Goal: Information Seeking & Learning: Learn about a topic

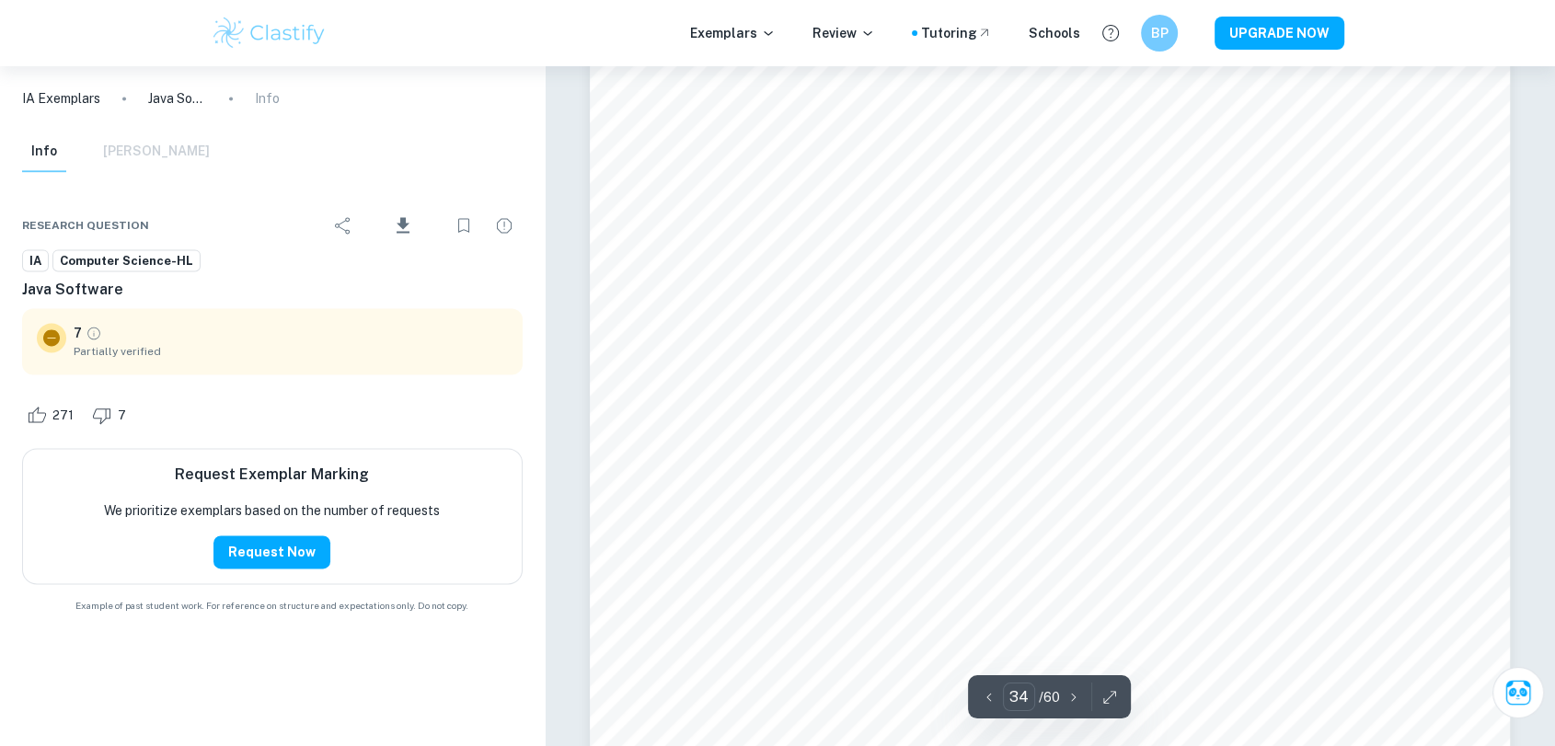
scroll to position [43903, 0]
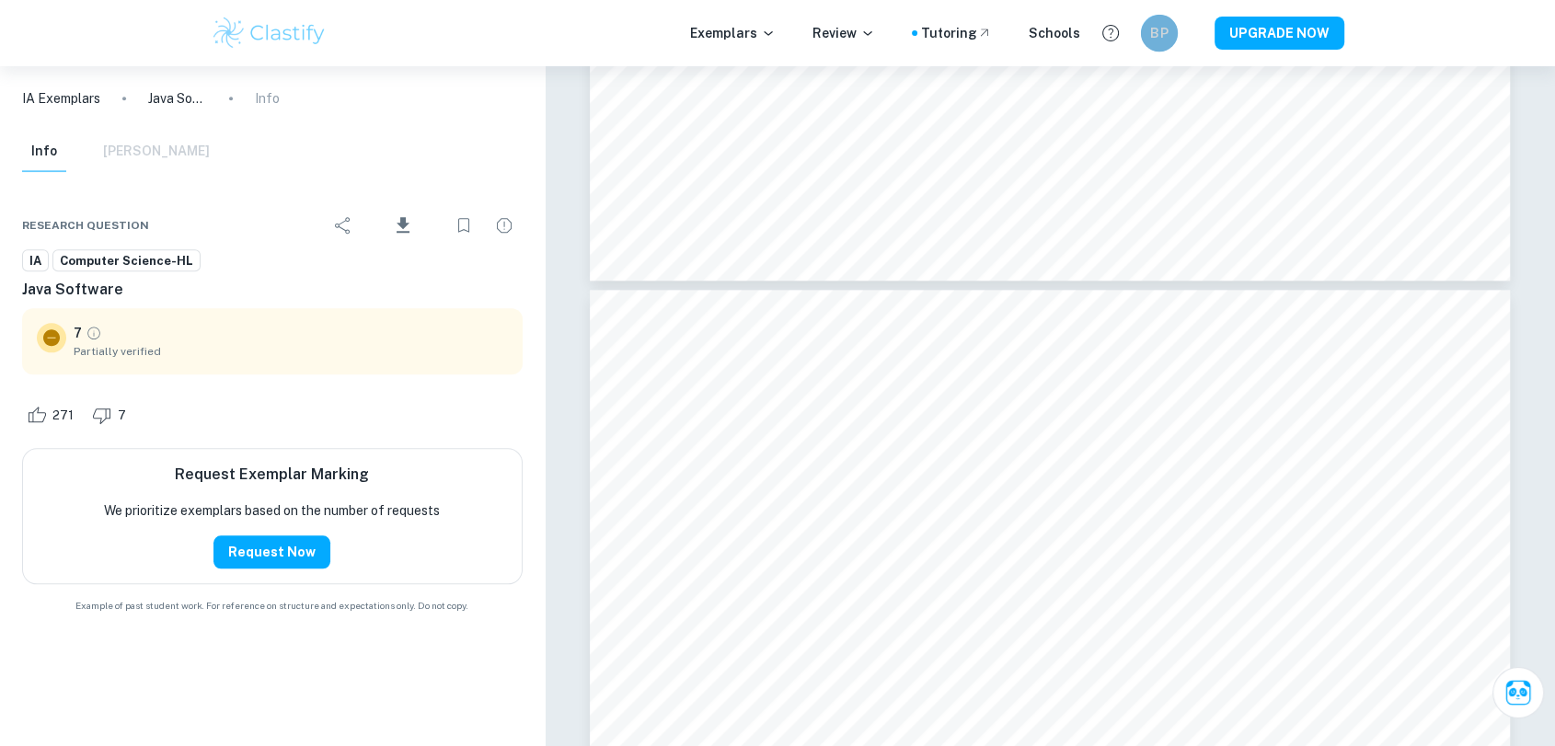
click at [1155, 43] on div "BP" at bounding box center [1159, 33] width 37 height 37
click at [1157, 17] on div at bounding box center [777, 373] width 1555 height 746
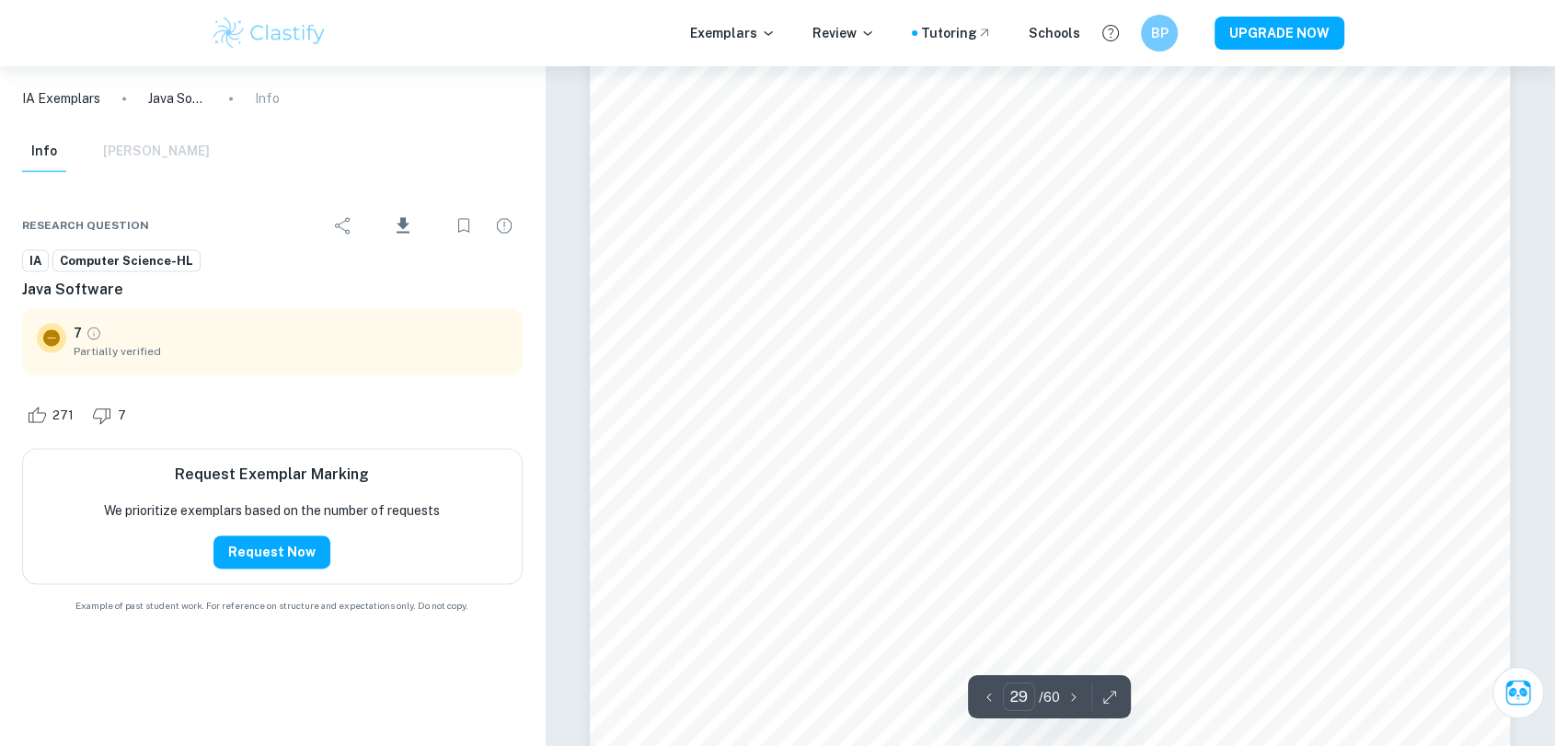
scroll to position [37519, 0]
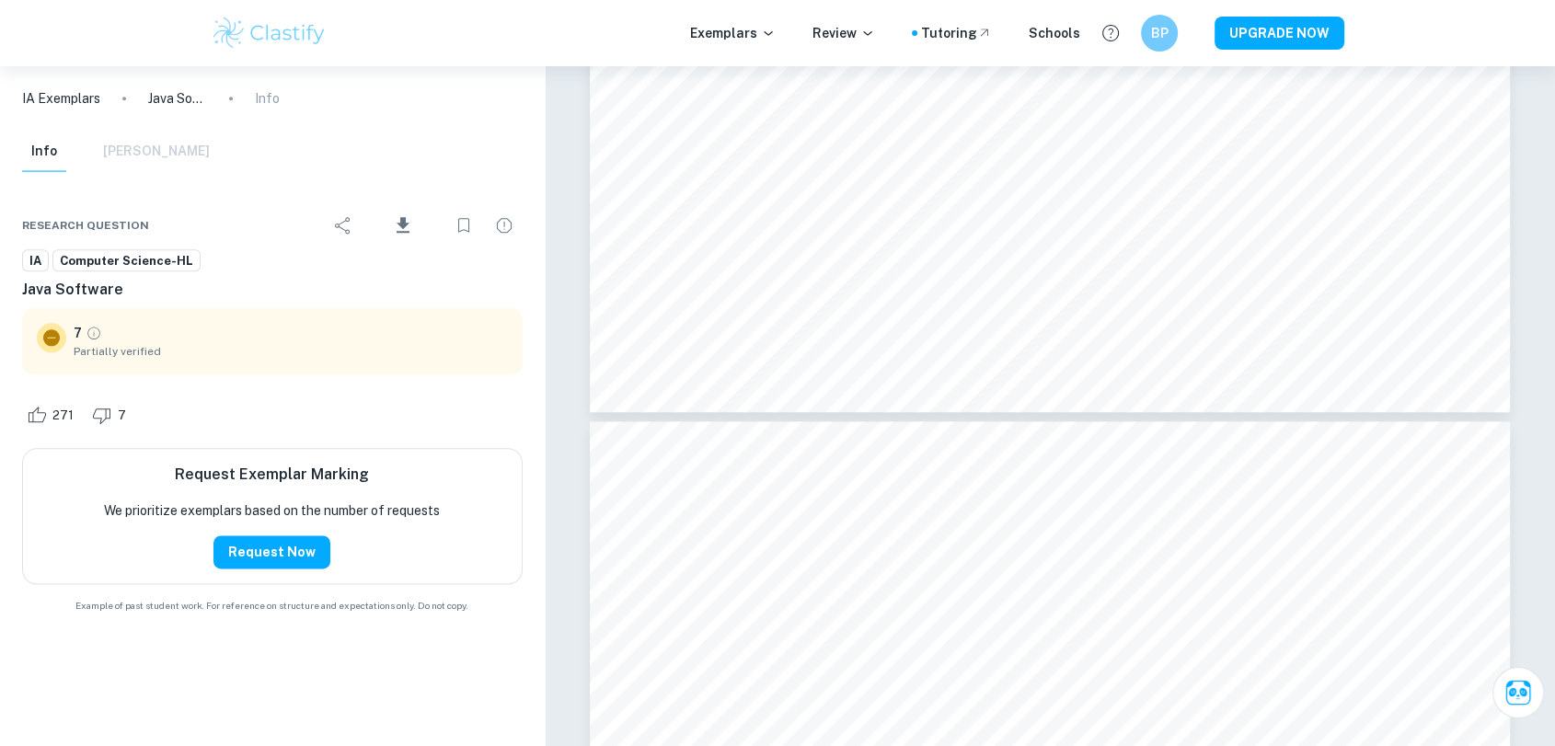
type input "28"
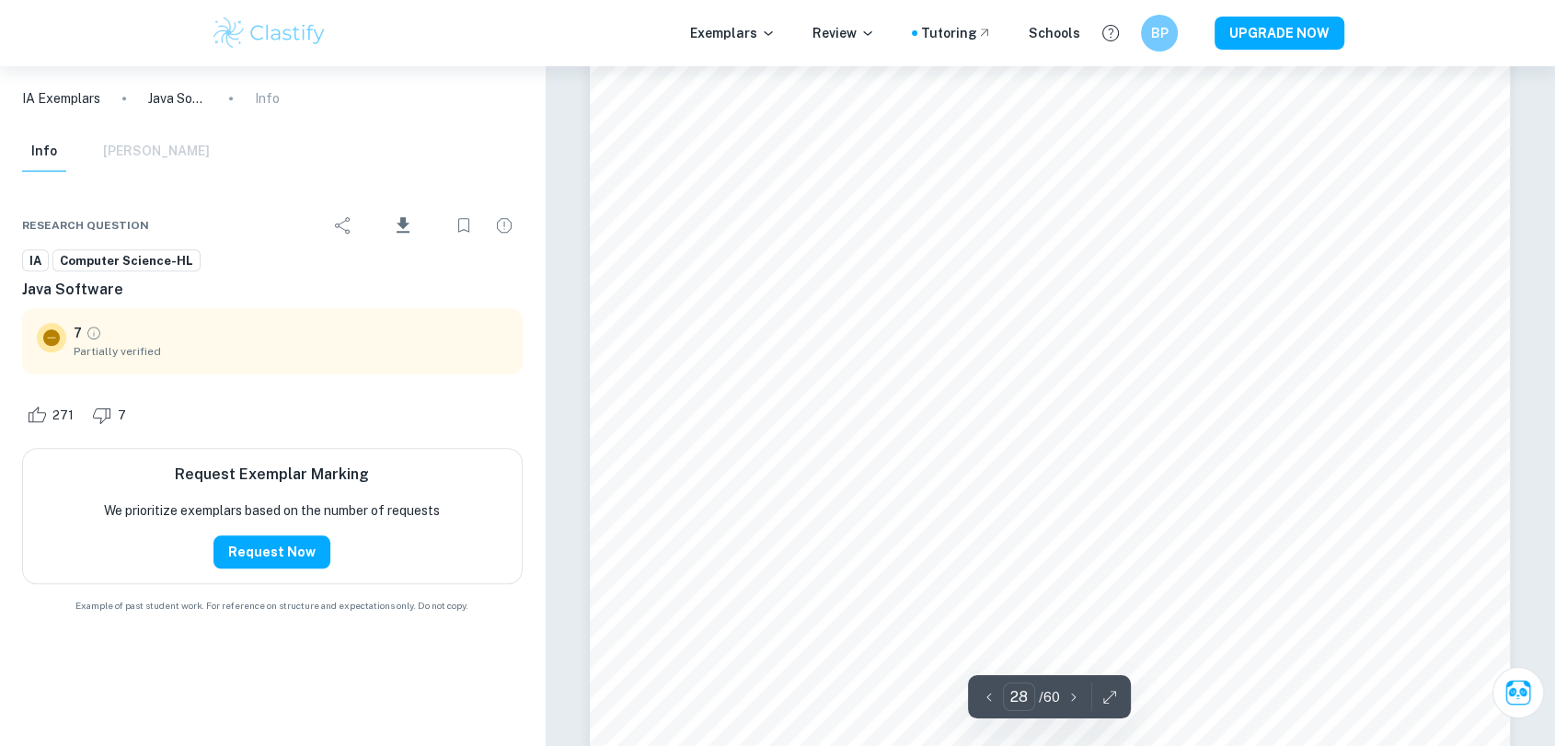
scroll to position [36599, 0]
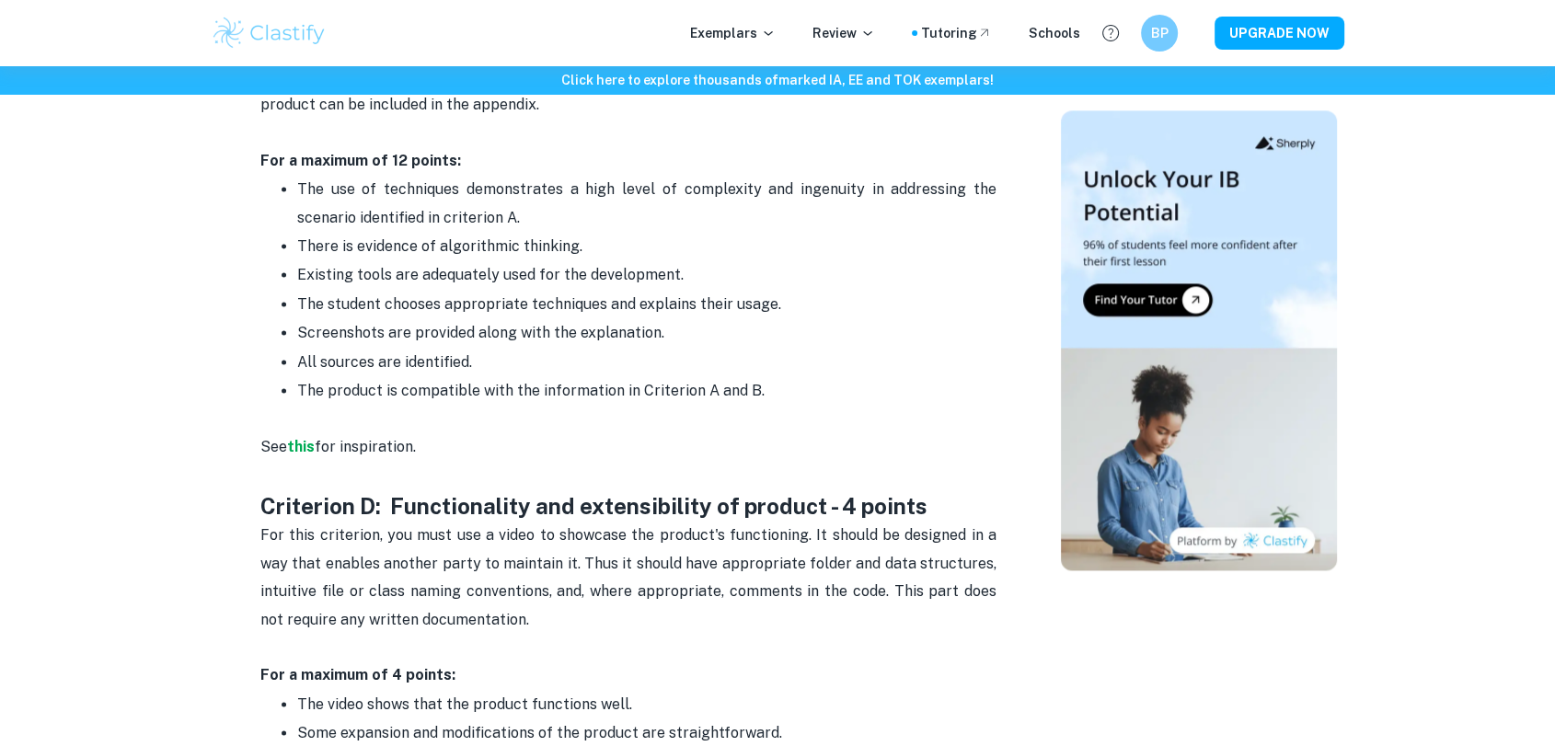
scroll to position [2554, 0]
